Goal: Navigation & Orientation: Find specific page/section

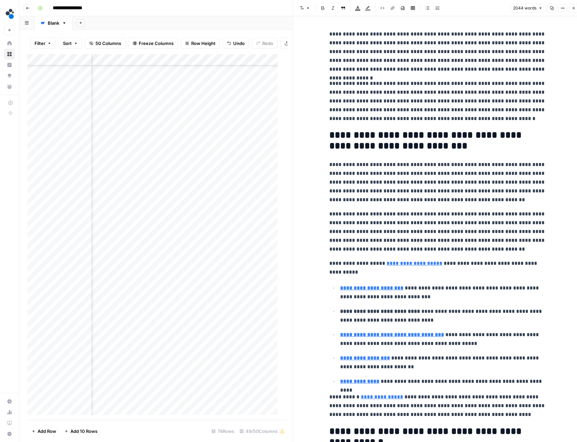
scroll to position [543, 2469]
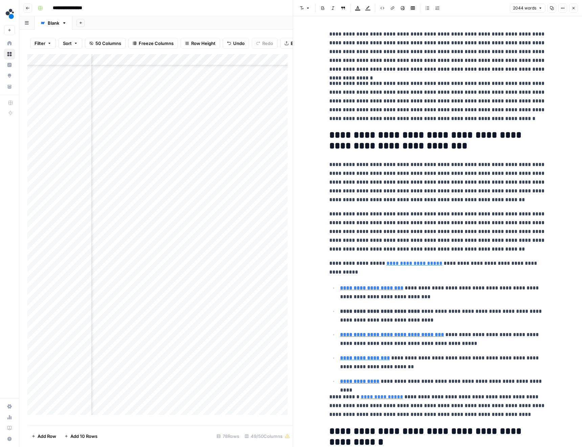
click at [26, 7] on icon "button" at bounding box center [28, 8] width 4 height 4
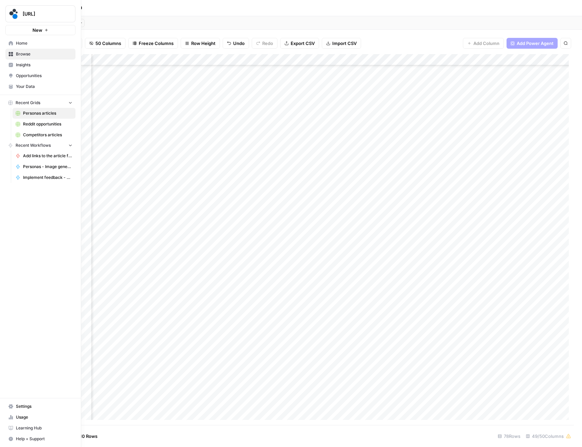
click at [14, 86] on link "Your Data" at bounding box center [40, 86] width 70 height 11
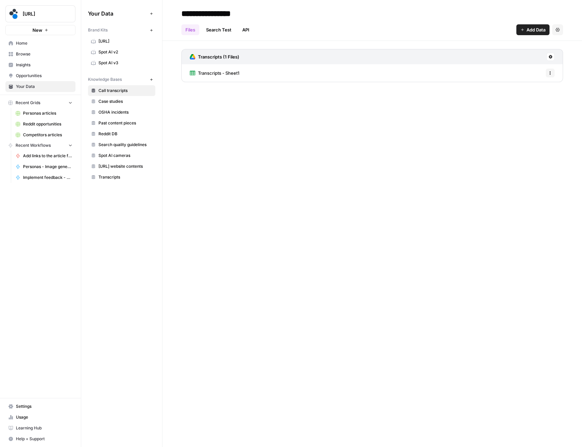
click at [101, 63] on span "Spot AI v3" at bounding box center [125, 63] width 54 height 6
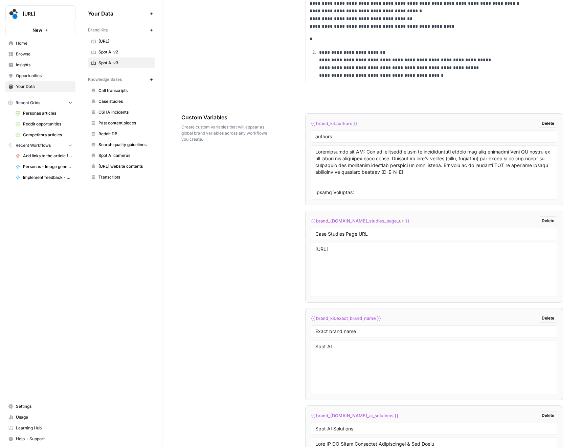
scroll to position [1363, 0]
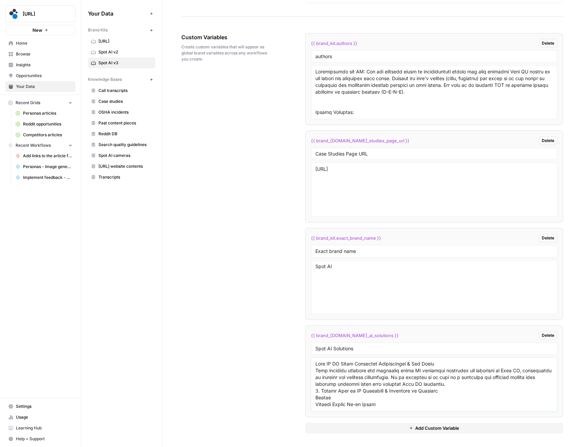
click at [394, 405] on textarea at bounding box center [433, 385] width 237 height 48
